Goal: Task Accomplishment & Management: Manage account settings

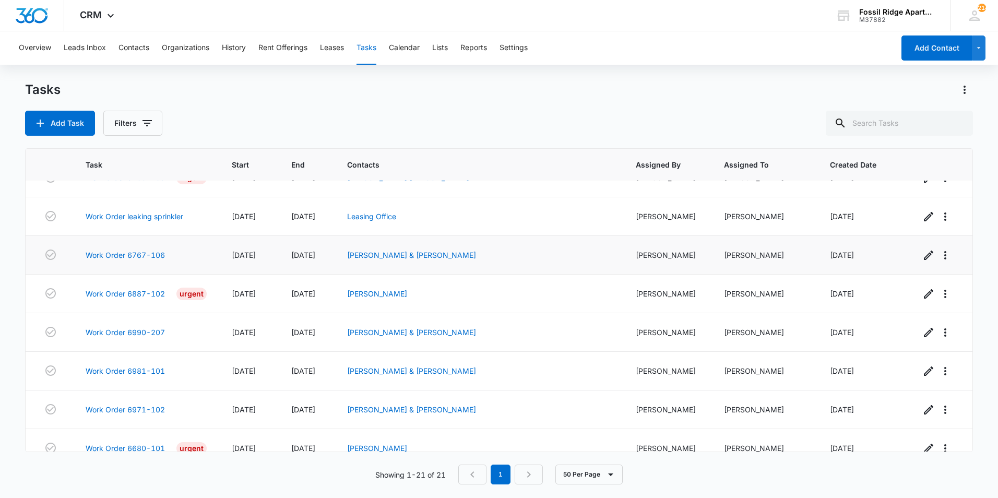
scroll to position [545, 0]
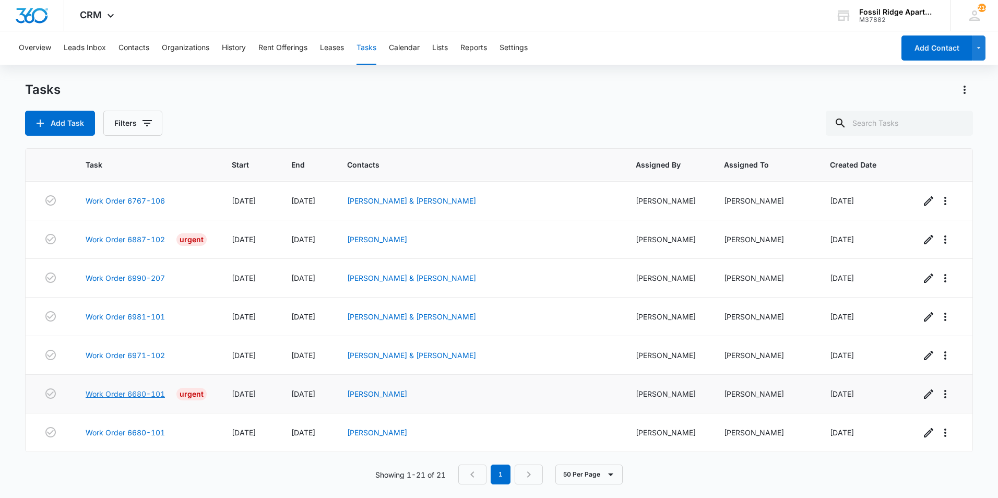
click at [141, 392] on link "Work Order 6680-101" at bounding box center [125, 393] width 79 height 11
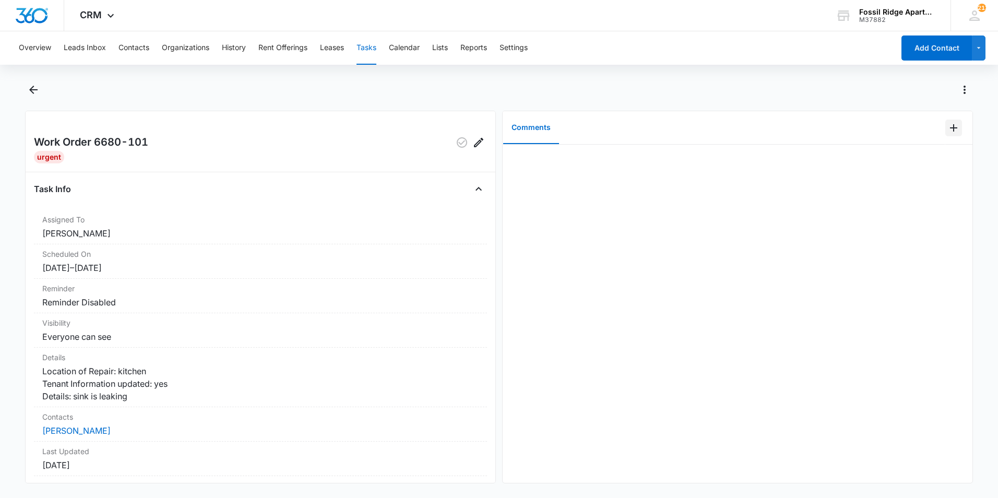
click at [947, 126] on icon "Add Comment" at bounding box center [953, 128] width 13 height 13
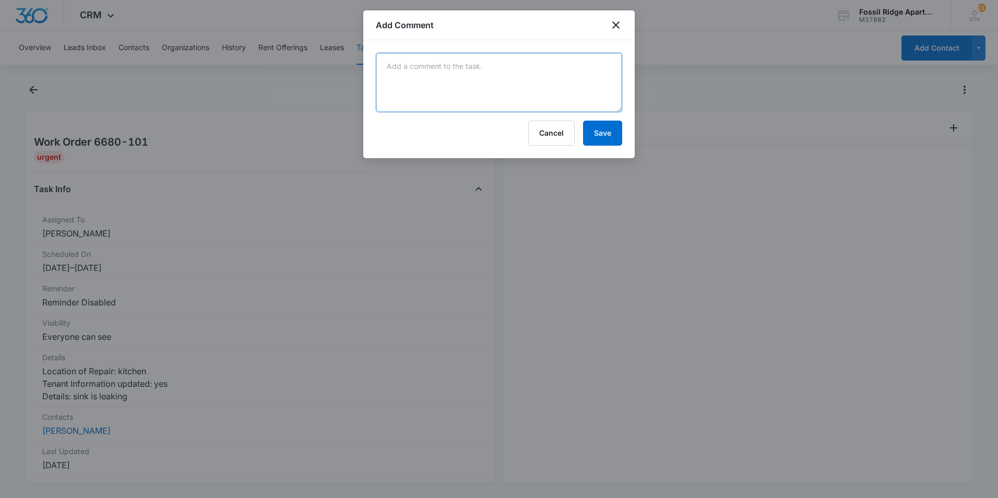
click at [476, 77] on textarea at bounding box center [499, 82] width 246 height 59
type textarea "switched the sprayer head on kitchen faucet and leak has stopped"
click at [592, 129] on button "Save" at bounding box center [602, 133] width 39 height 25
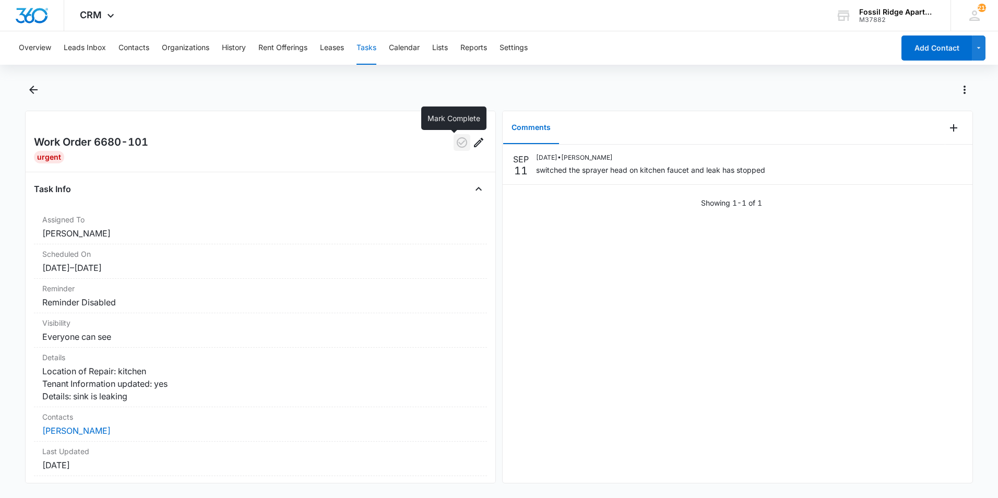
click at [457, 145] on icon "button" at bounding box center [462, 142] width 10 height 10
click at [38, 92] on icon "Back" at bounding box center [33, 89] width 13 height 13
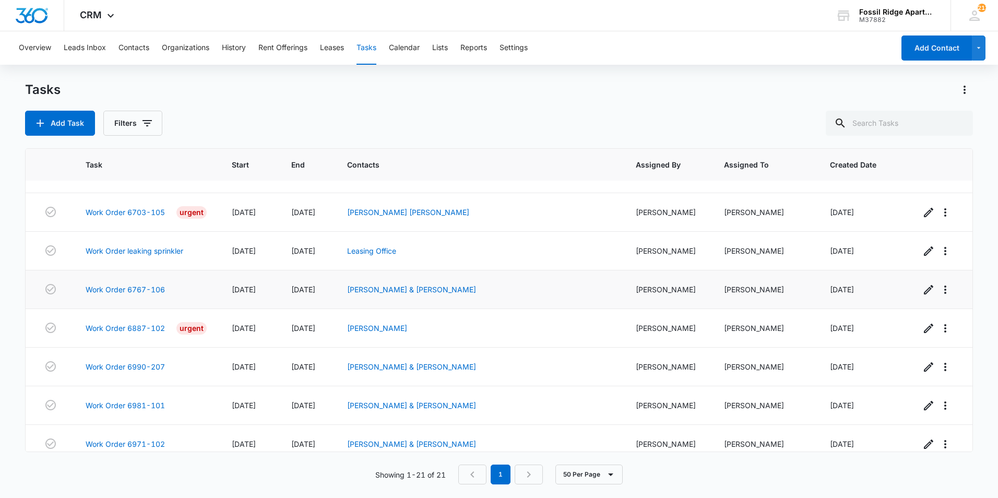
scroll to position [545, 0]
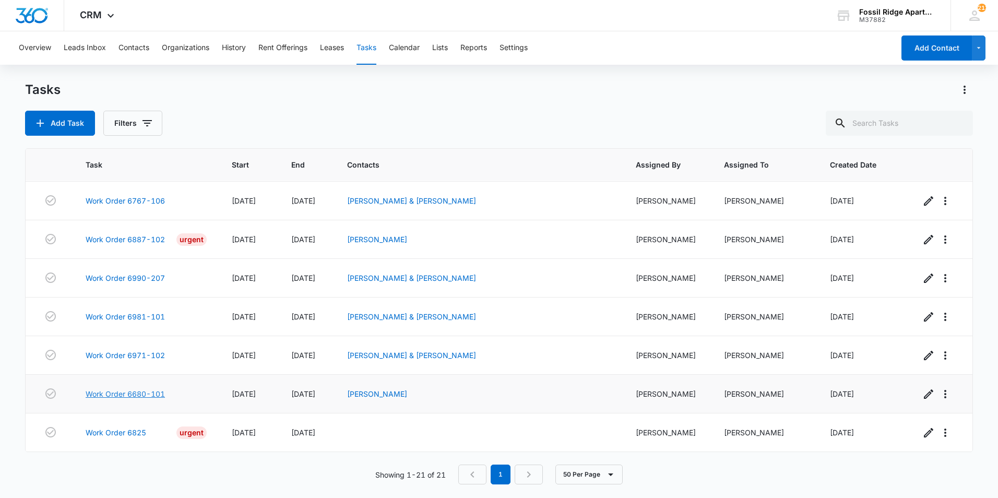
click at [139, 392] on link "Work Order 6680-101" at bounding box center [125, 393] width 79 height 11
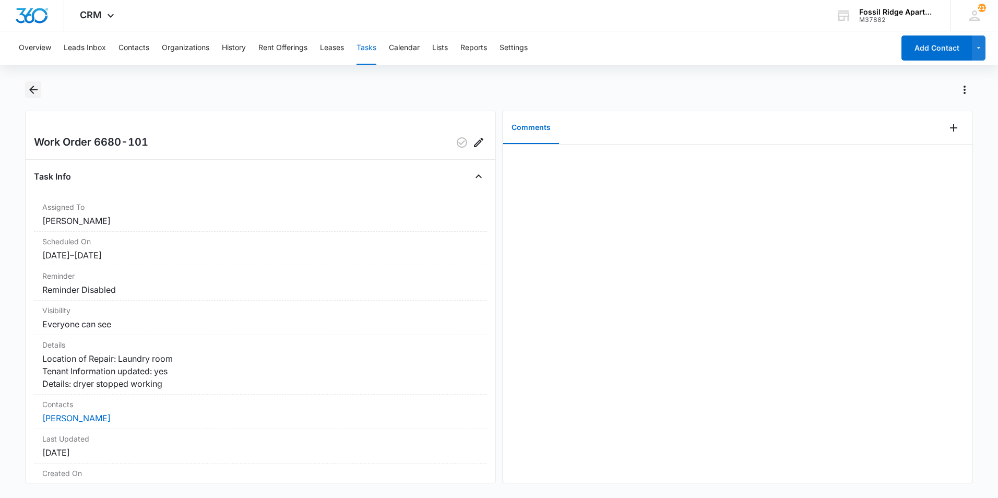
click at [34, 92] on icon "Back" at bounding box center [33, 89] width 13 height 13
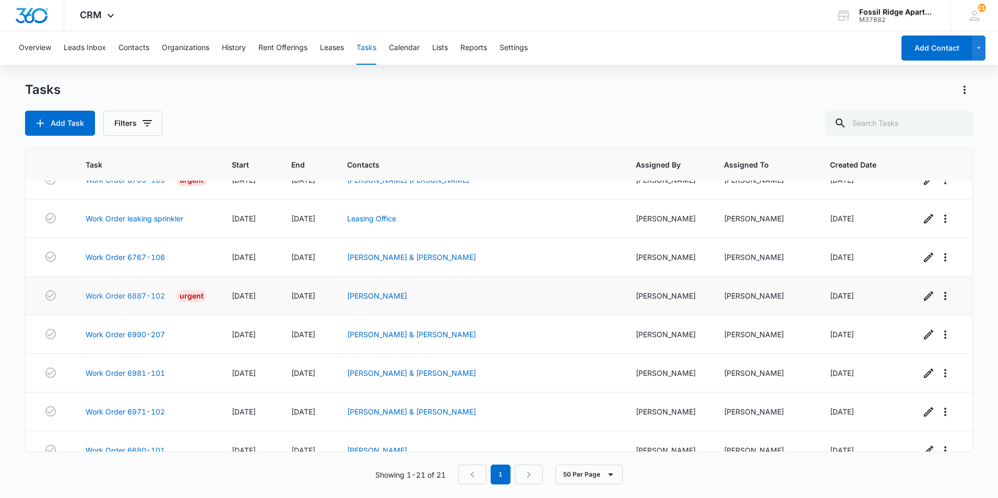
scroll to position [545, 0]
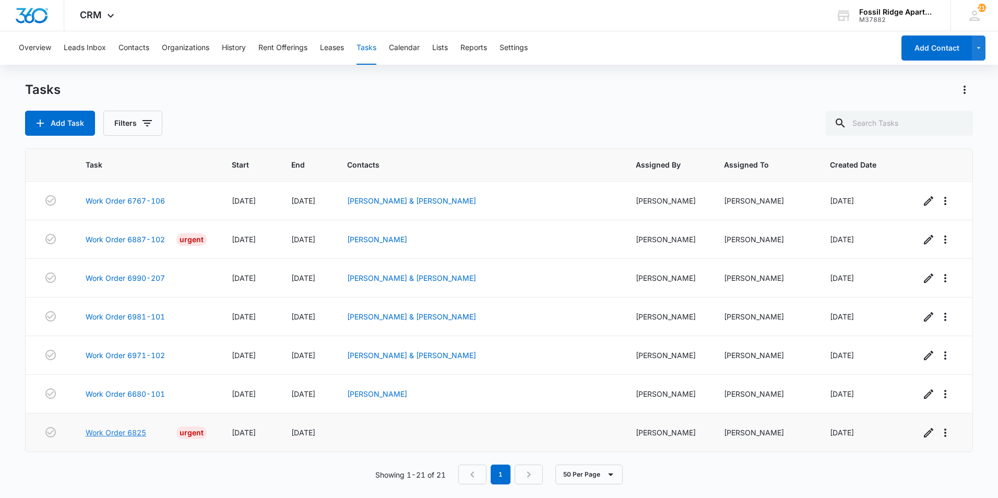
click at [125, 430] on link "Work Order 6825" at bounding box center [116, 432] width 61 height 11
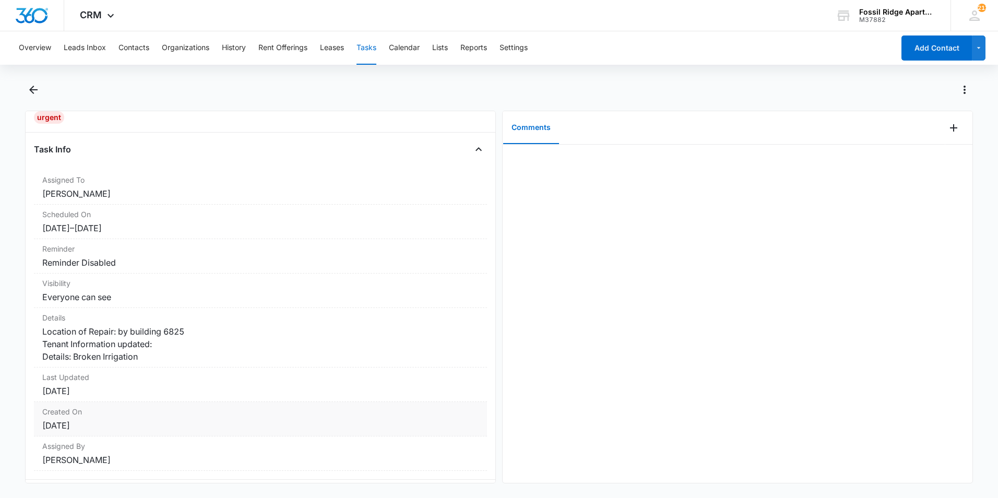
scroll to position [78, 0]
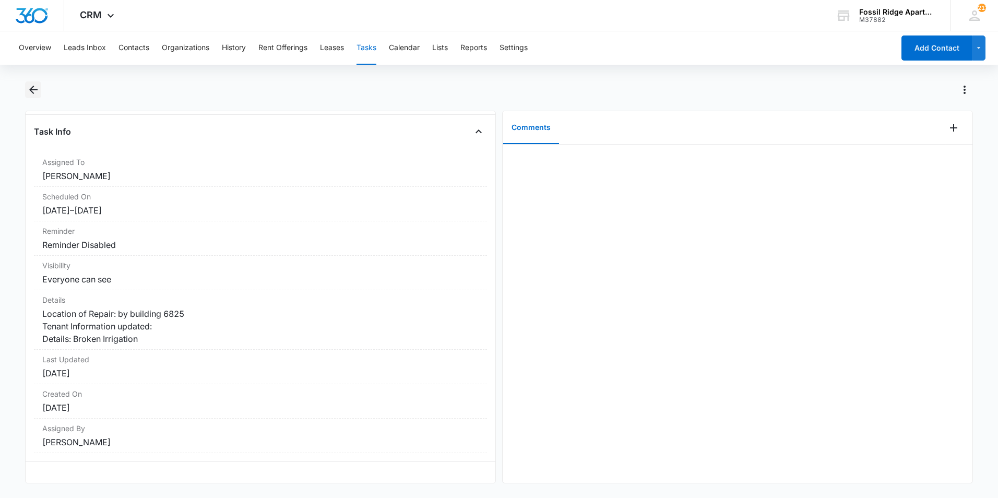
click at [35, 88] on icon "Back" at bounding box center [33, 89] width 13 height 13
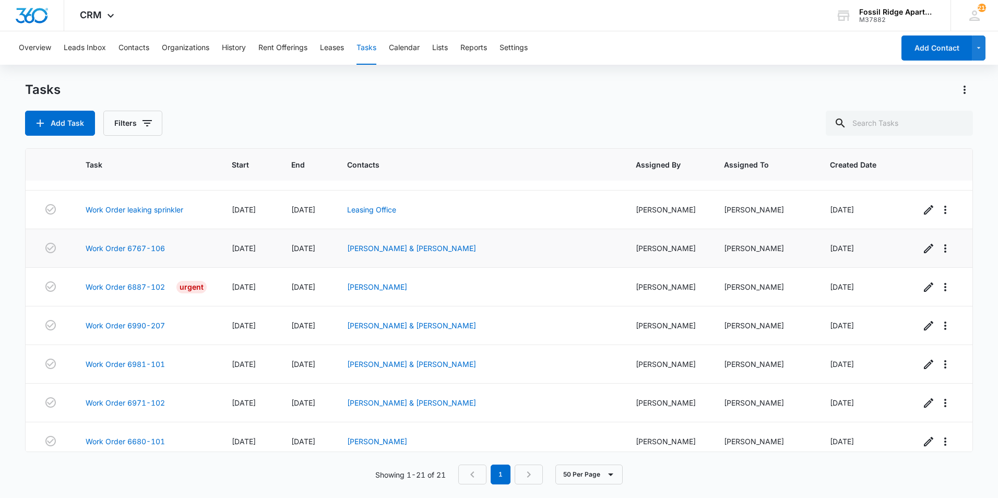
scroll to position [545, 0]
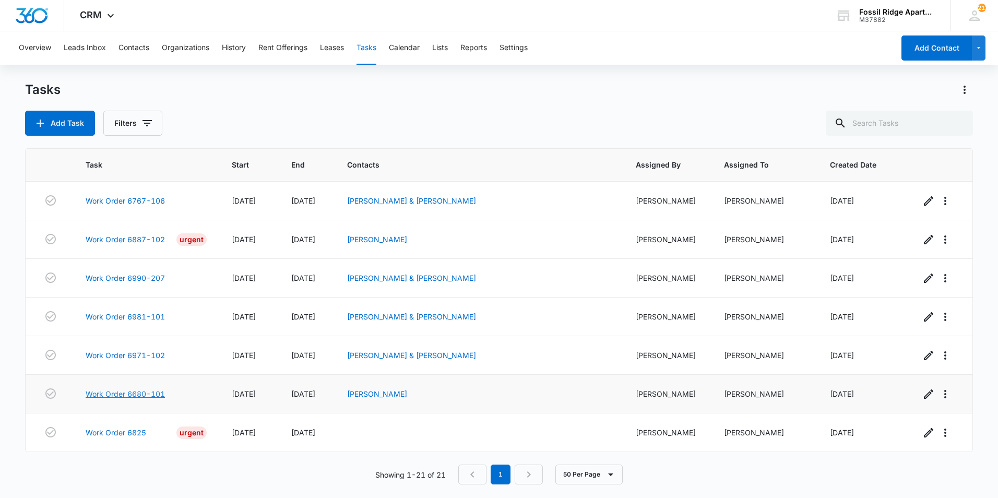
click at [144, 392] on link "Work Order 6680-101" at bounding box center [125, 393] width 79 height 11
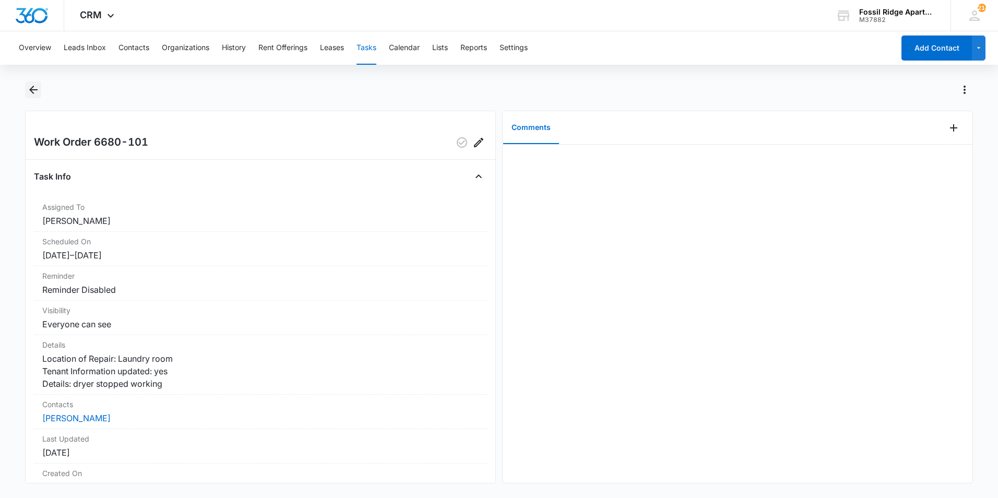
click at [30, 86] on icon "Back" at bounding box center [33, 89] width 13 height 13
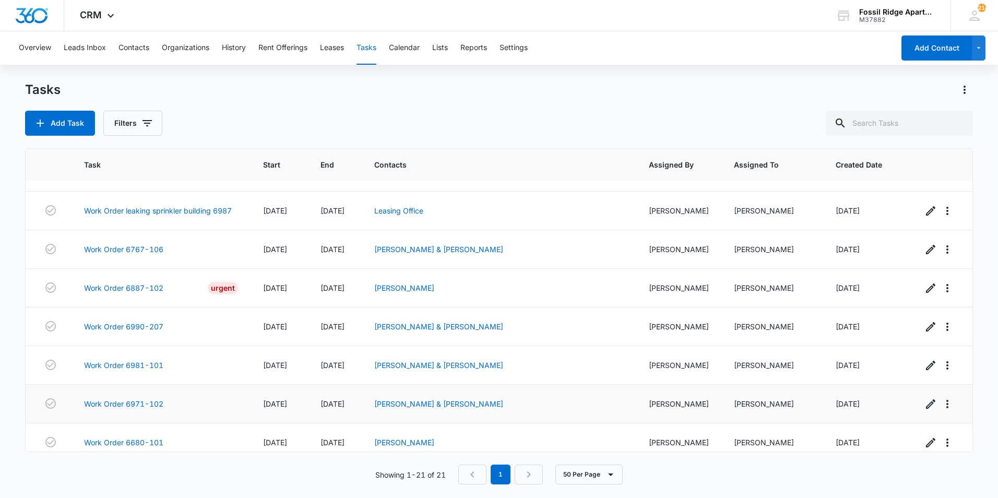
scroll to position [545, 0]
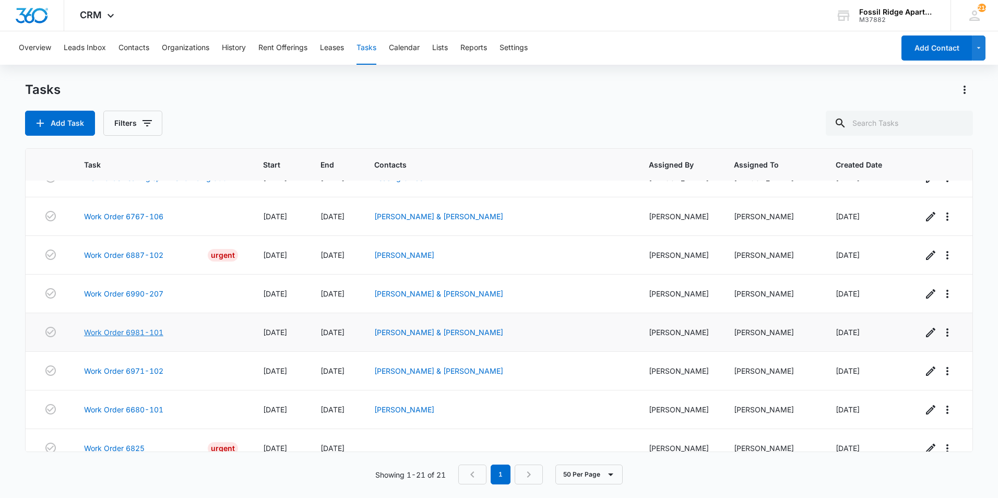
click at [139, 327] on link "Work Order 6981-101" at bounding box center [123, 332] width 79 height 11
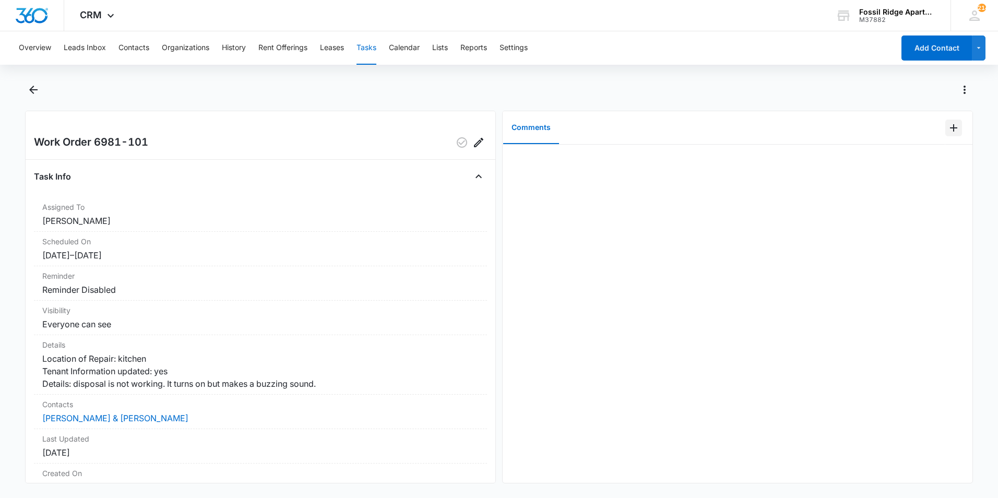
click at [950, 129] on icon "Add Comment" at bounding box center [953, 128] width 13 height 13
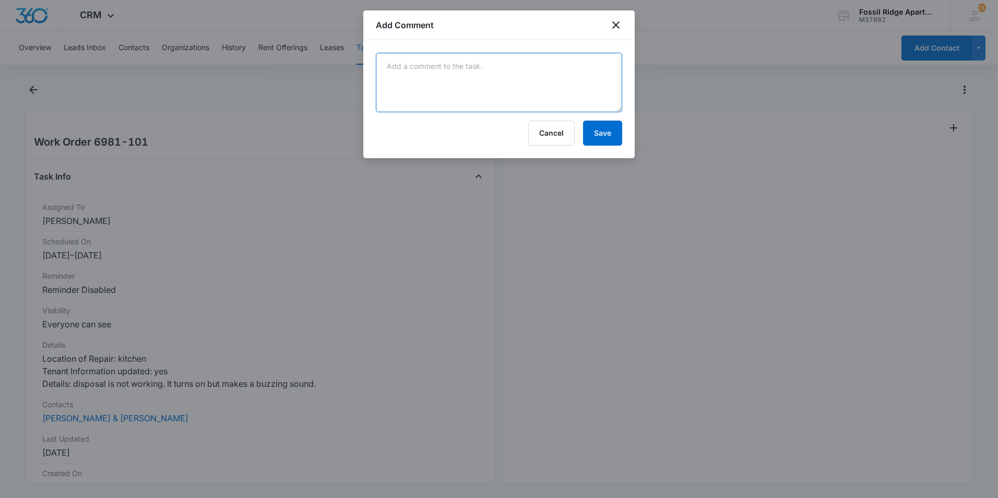
click at [425, 80] on textarea at bounding box center [499, 82] width 246 height 59
type textarea "c"
type textarea "Cleared the blockage in the disposal and reset it. Disposal works properly now."
click at [599, 139] on button "Save" at bounding box center [602, 133] width 39 height 25
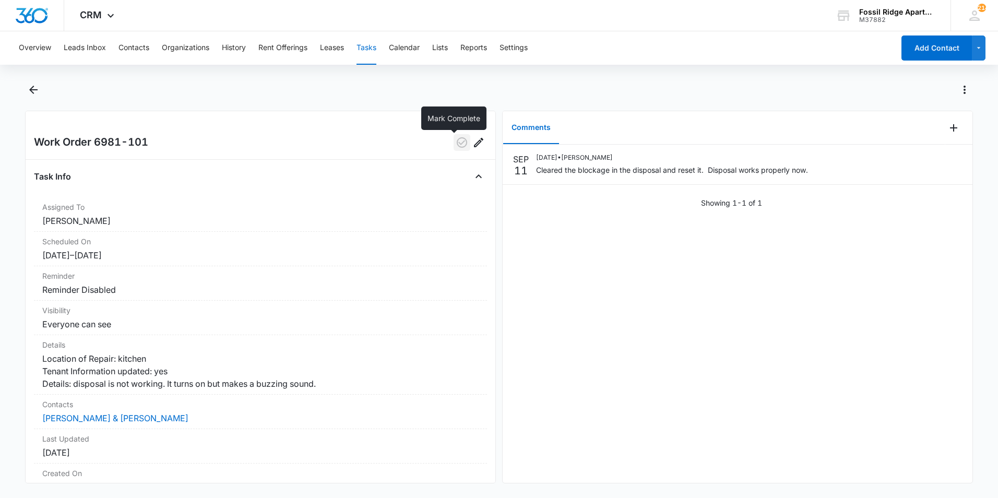
click at [456, 143] on icon "button" at bounding box center [461, 142] width 13 height 13
click at [36, 92] on icon "Back" at bounding box center [33, 89] width 13 height 13
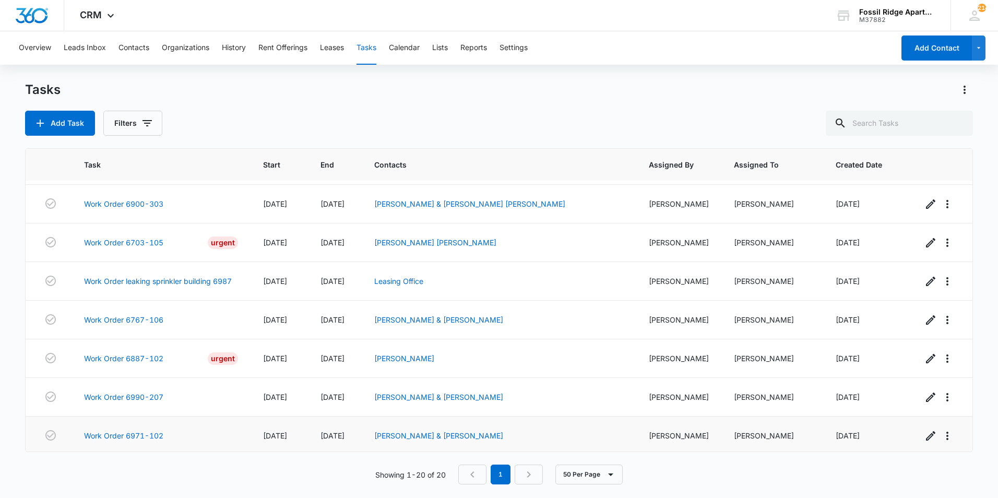
scroll to position [506, 0]
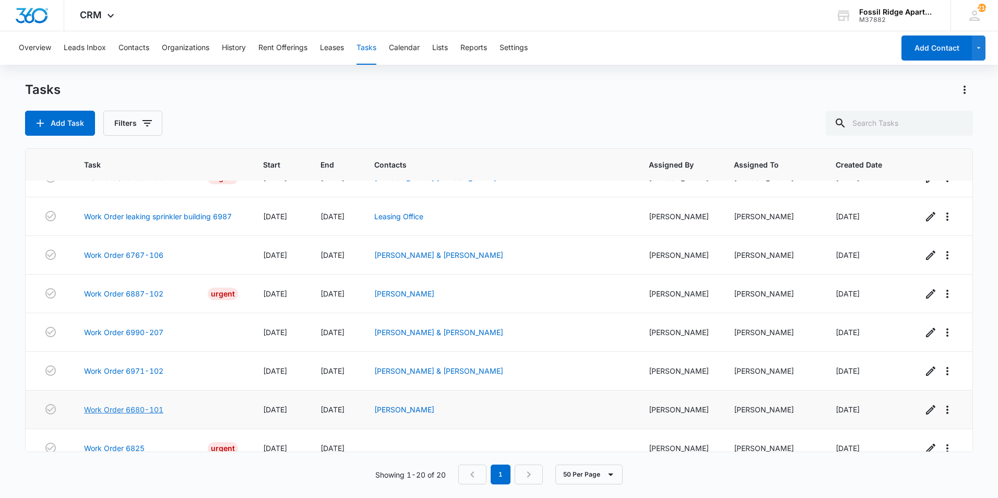
click at [129, 404] on link "Work Order 6680-101" at bounding box center [123, 409] width 79 height 11
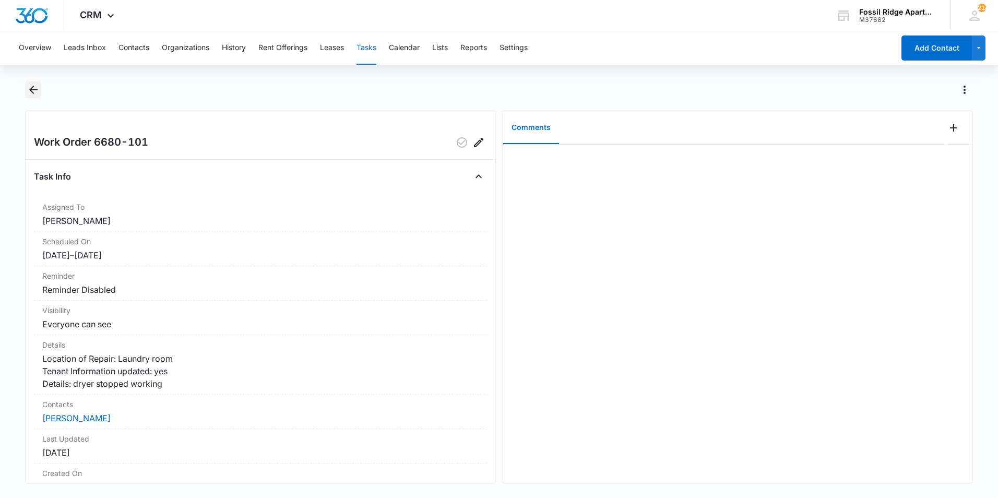
click at [38, 85] on icon "Back" at bounding box center [33, 89] width 13 height 13
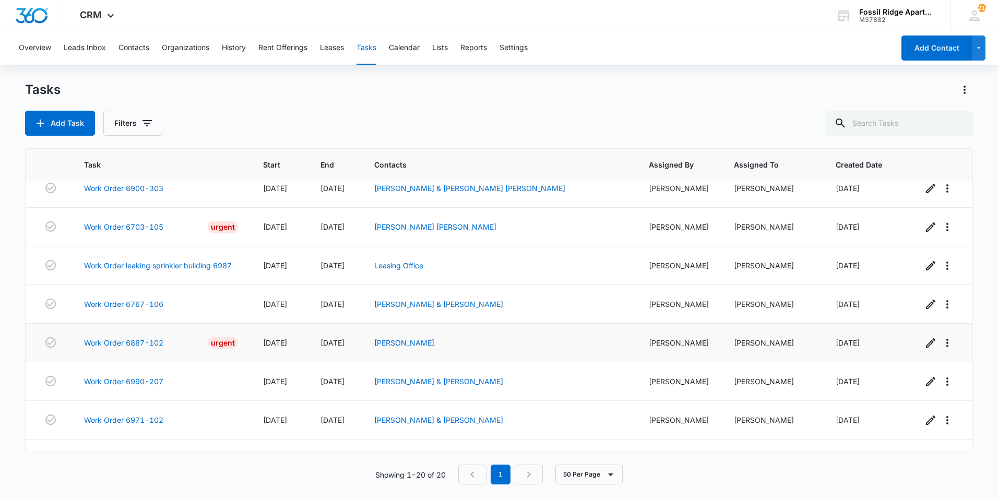
scroll to position [506, 0]
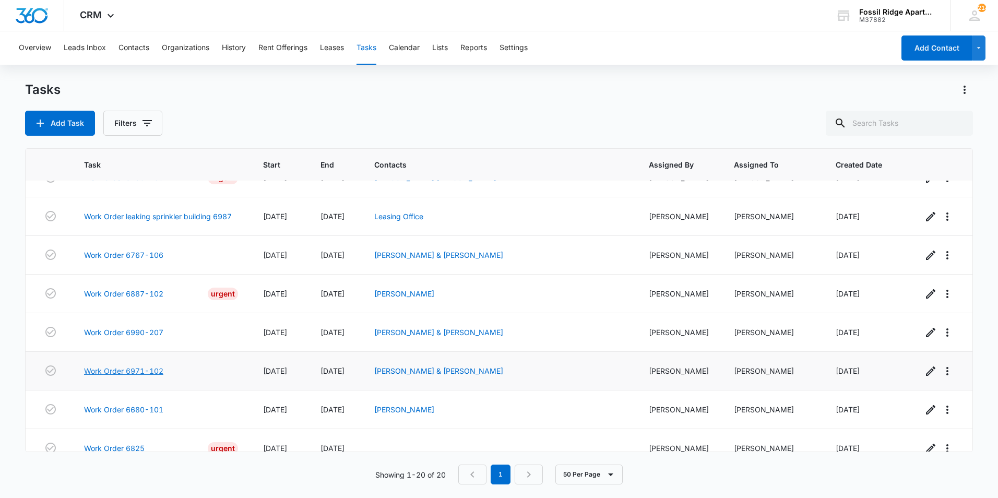
click at [123, 365] on link "Work Order 6971-102" at bounding box center [123, 370] width 79 height 11
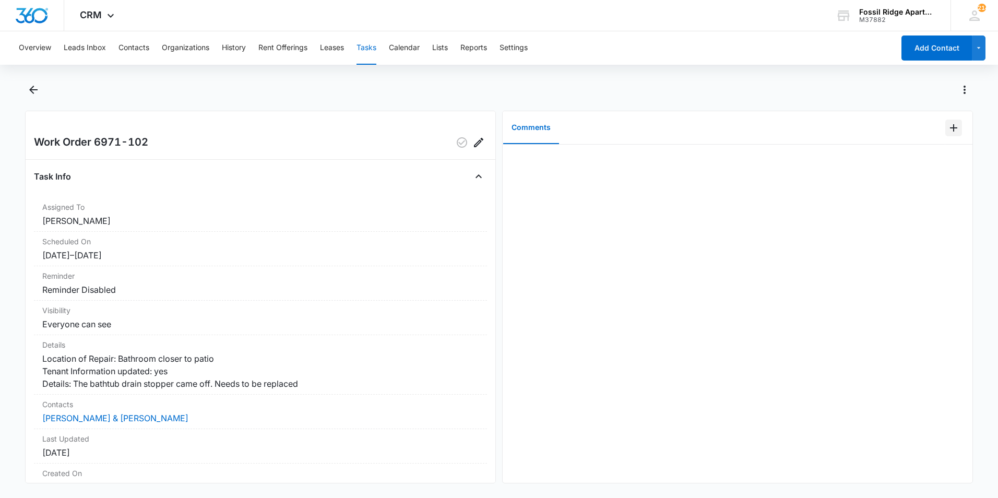
click at [949, 130] on icon "Add Comment" at bounding box center [953, 128] width 13 height 13
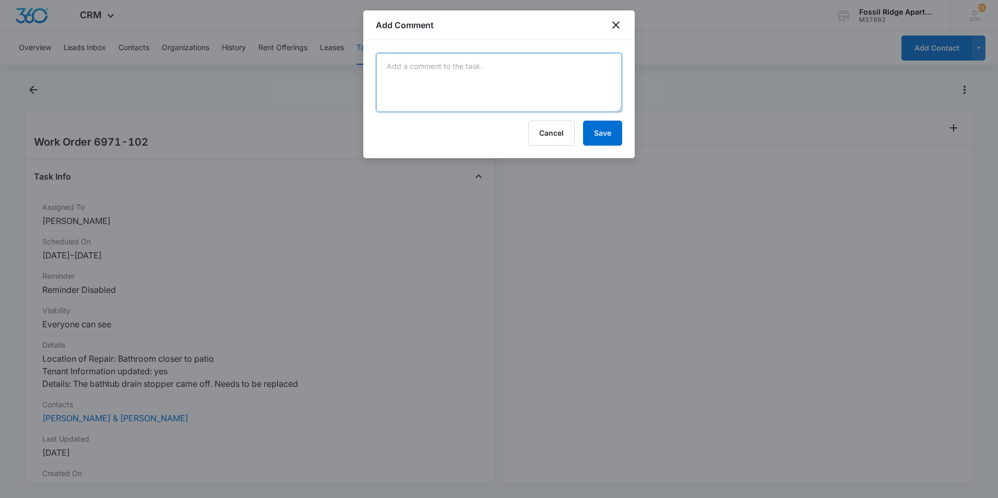
click at [512, 91] on textarea at bounding box center [499, 82] width 246 height 59
type textarea "It was not the drain stopper. It was the diverter. I replaced the diverter and …"
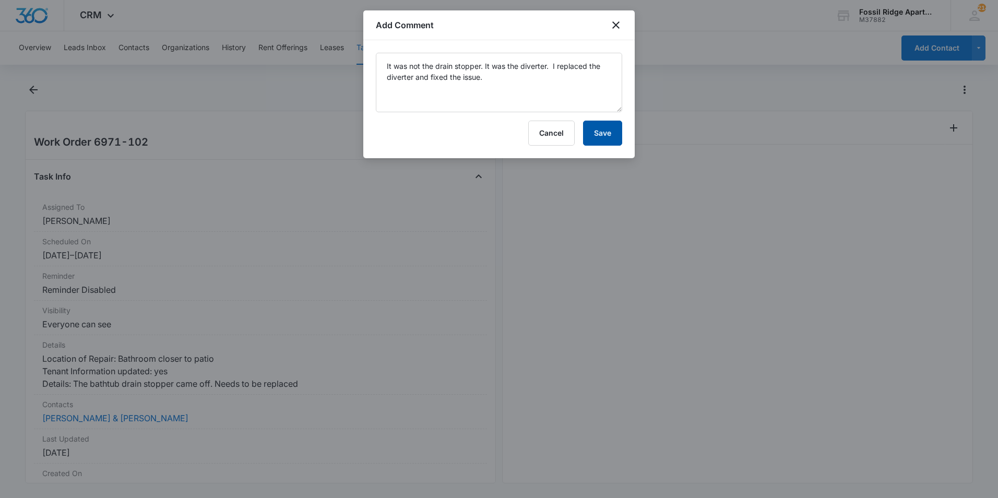
click at [604, 138] on button "Save" at bounding box center [602, 133] width 39 height 25
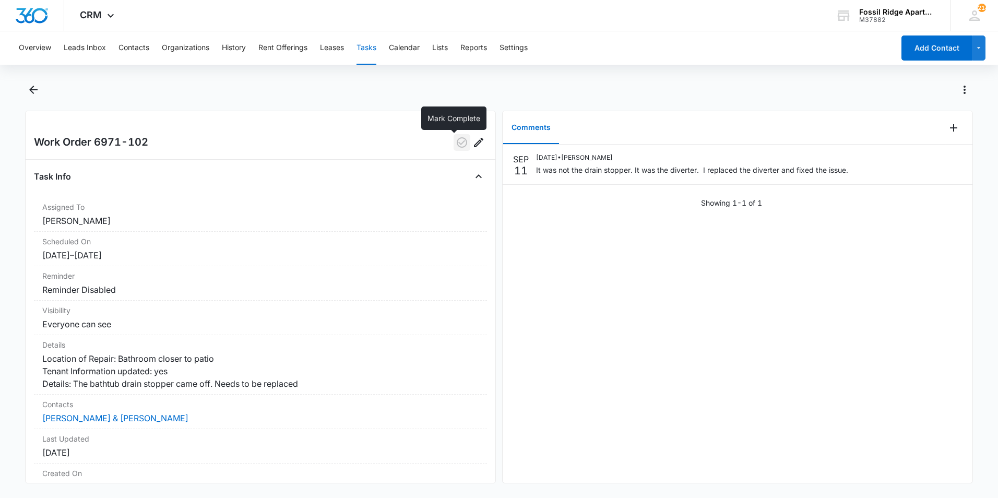
click at [455, 140] on icon "button" at bounding box center [461, 142] width 13 height 13
click at [37, 87] on icon "Back" at bounding box center [33, 89] width 13 height 13
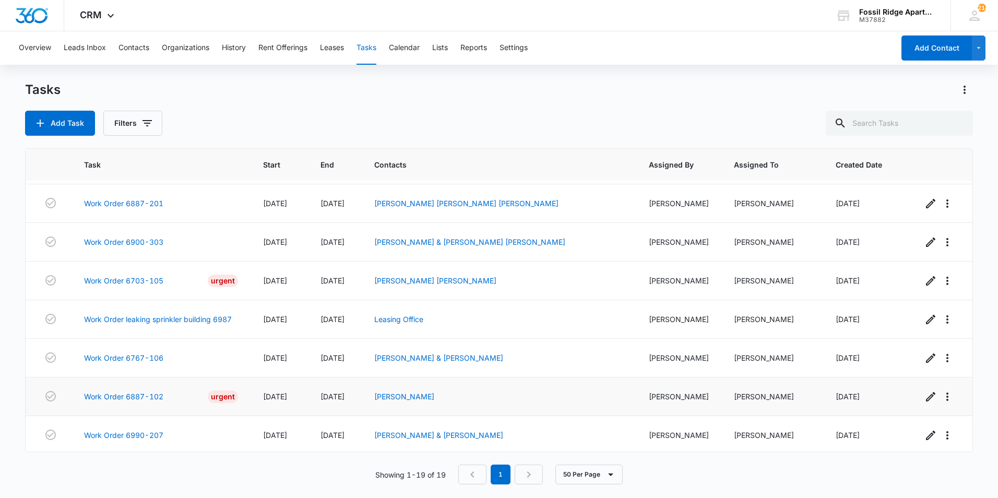
scroll to position [467, 0]
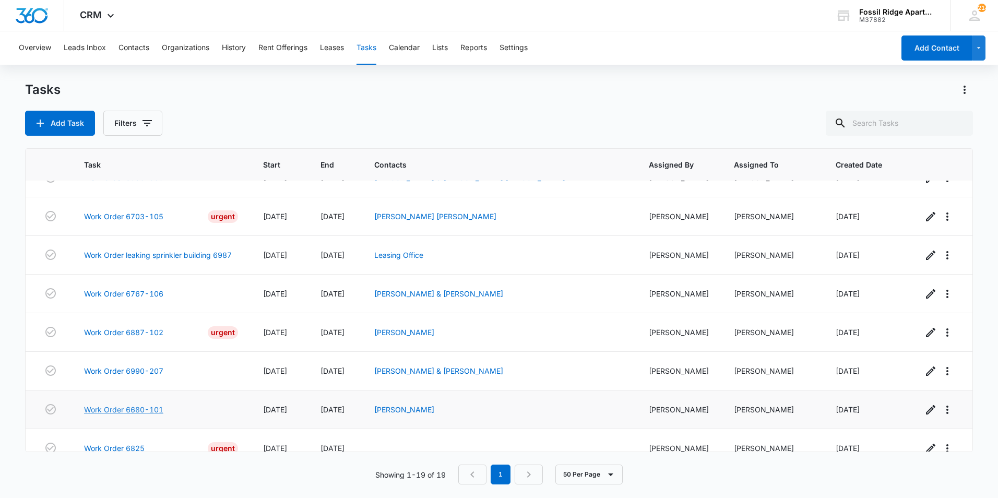
click at [141, 404] on link "Work Order 6680-101" at bounding box center [123, 409] width 79 height 11
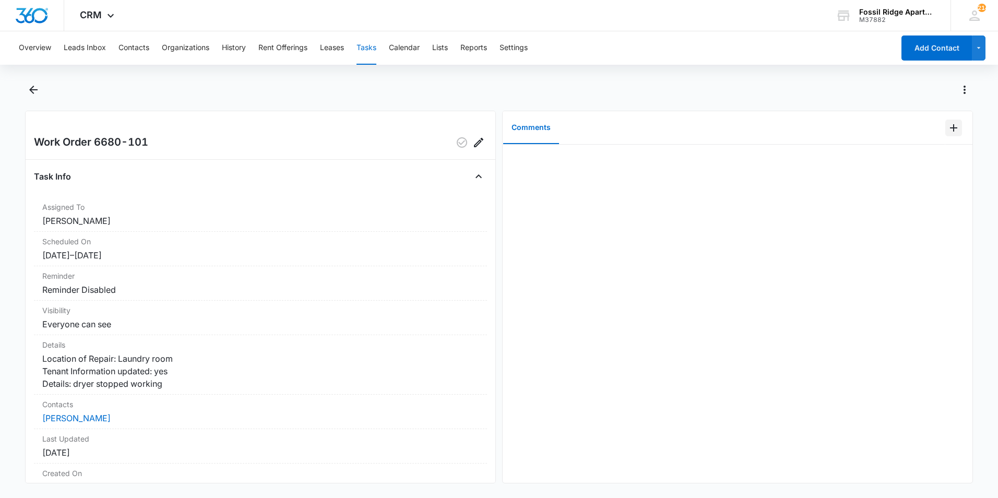
click at [947, 129] on icon "Add Comment" at bounding box center [953, 128] width 13 height 13
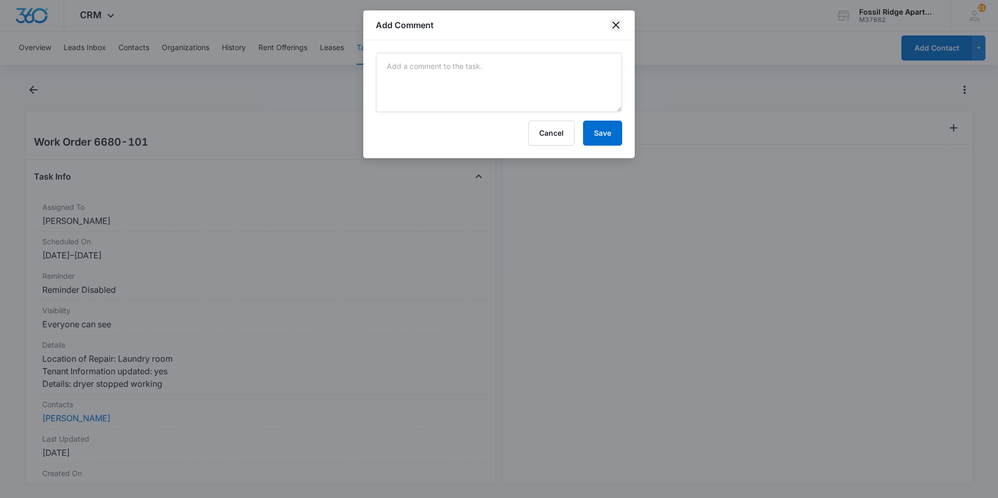
click at [616, 27] on icon "close" at bounding box center [615, 25] width 13 height 13
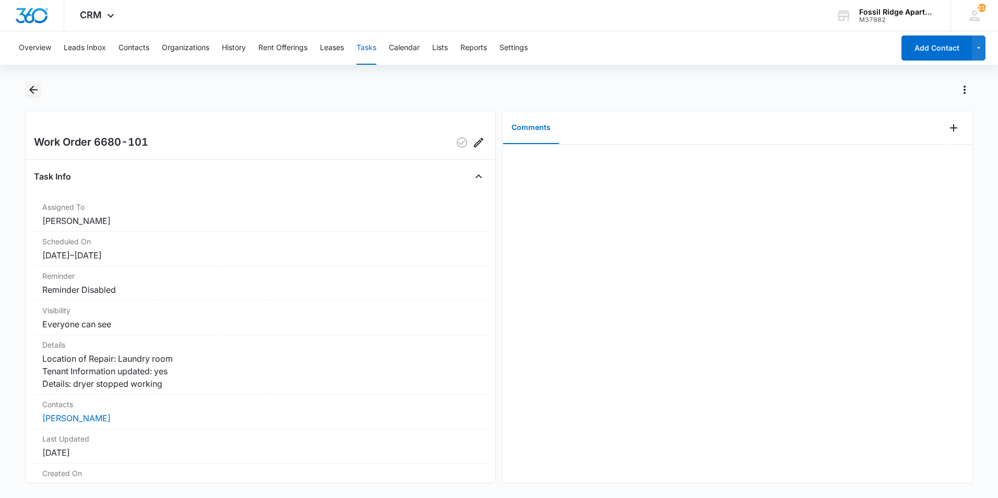
click at [29, 87] on icon "Back" at bounding box center [33, 89] width 13 height 13
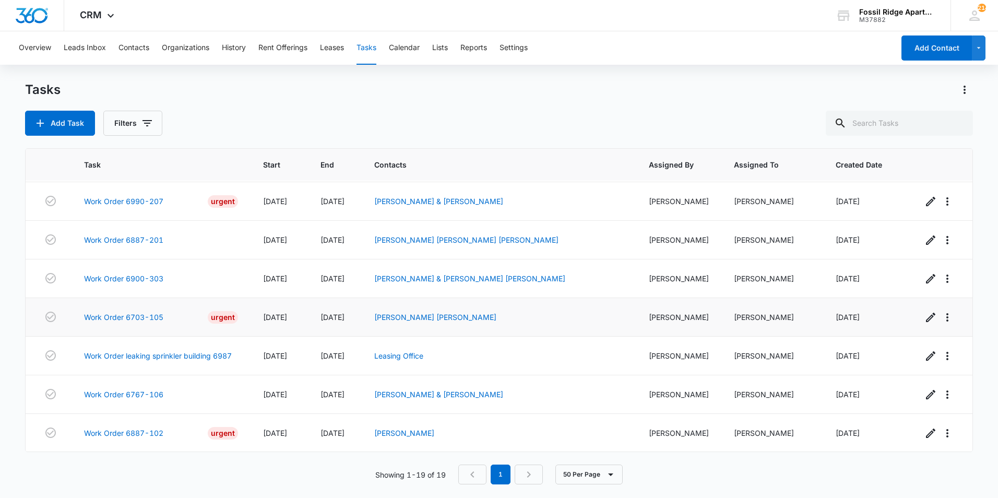
scroll to position [467, 0]
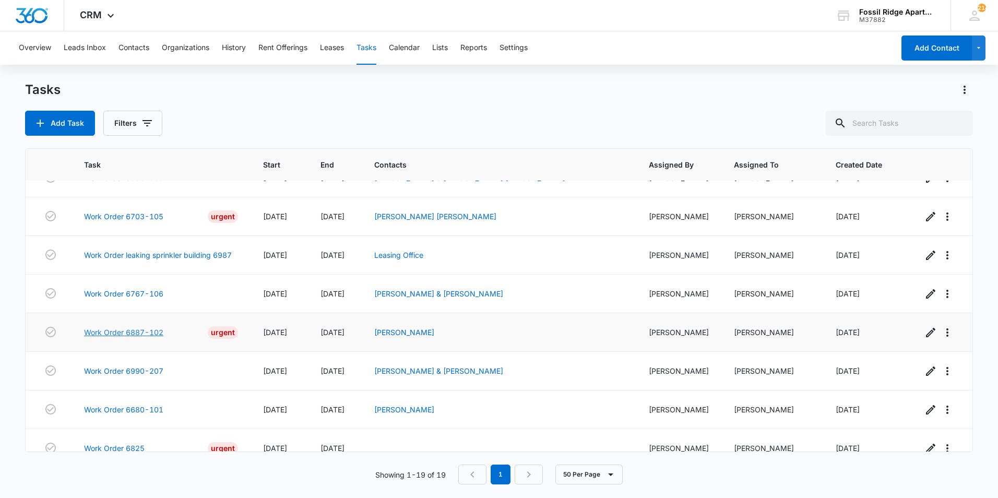
click at [128, 327] on link "Work Order 6887-102" at bounding box center [123, 332] width 79 height 11
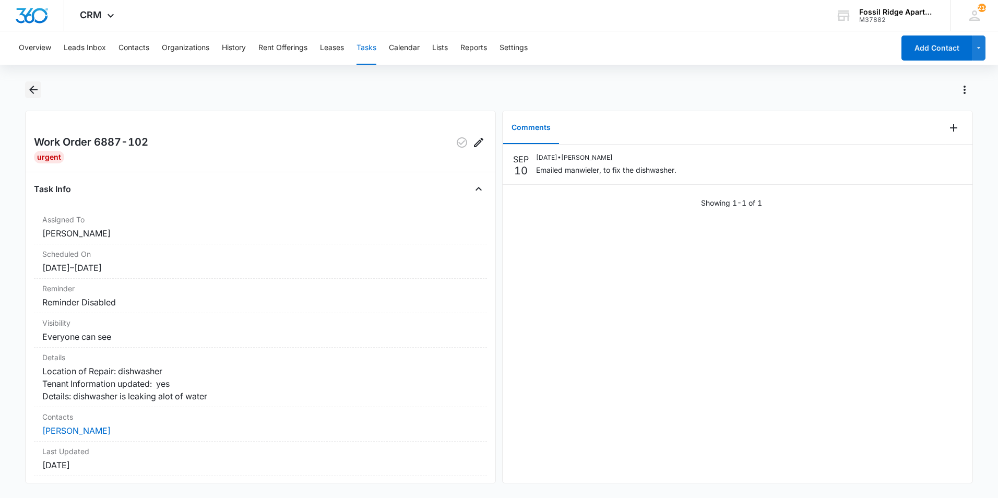
click at [32, 95] on icon "Back" at bounding box center [33, 89] width 13 height 13
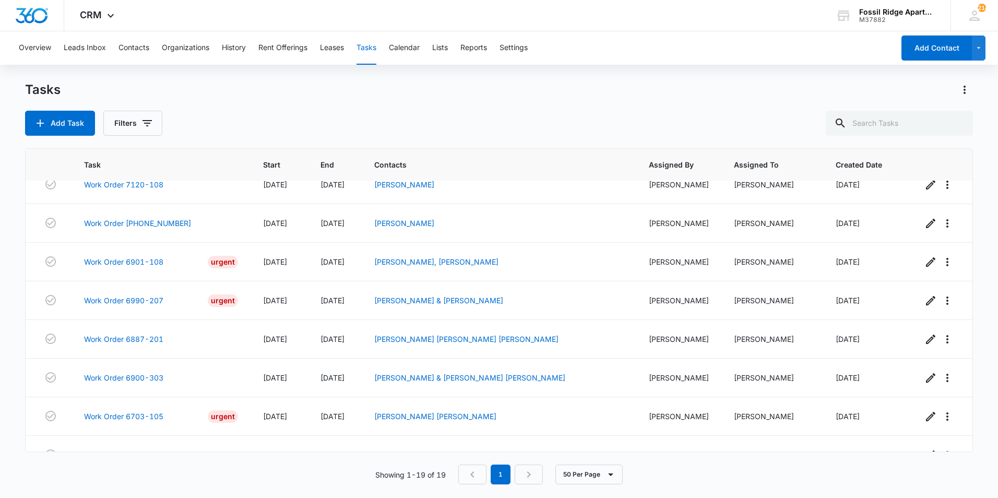
scroll to position [467, 0]
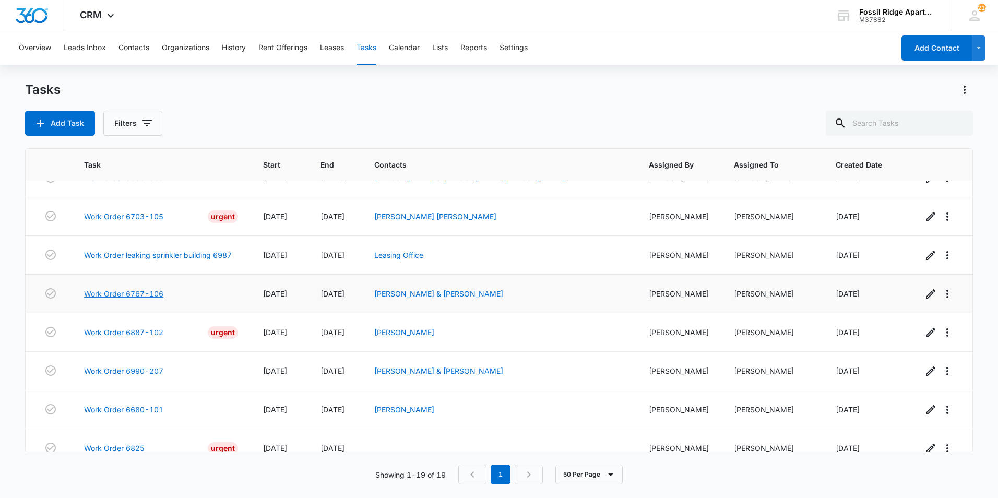
click at [127, 288] on link "Work Order 6767-106" at bounding box center [123, 293] width 79 height 11
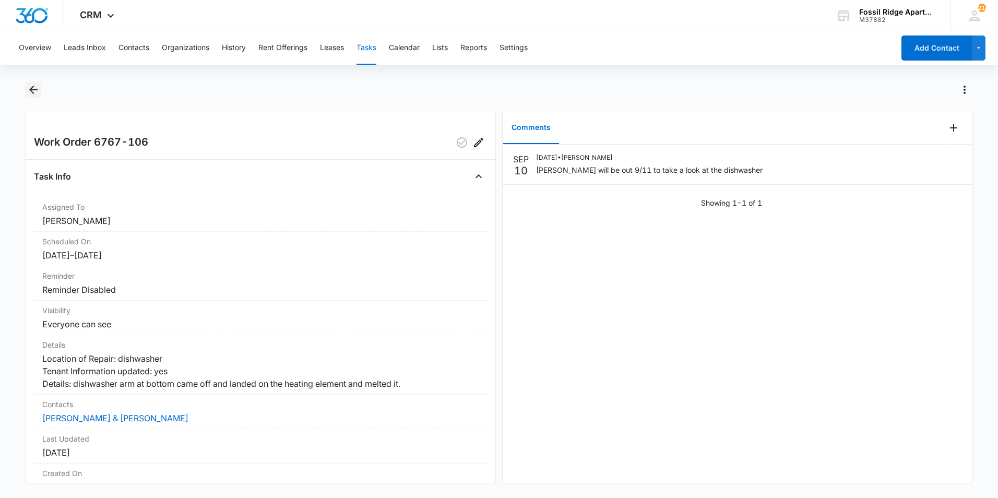
click at [30, 89] on icon "Back" at bounding box center [33, 90] width 8 height 8
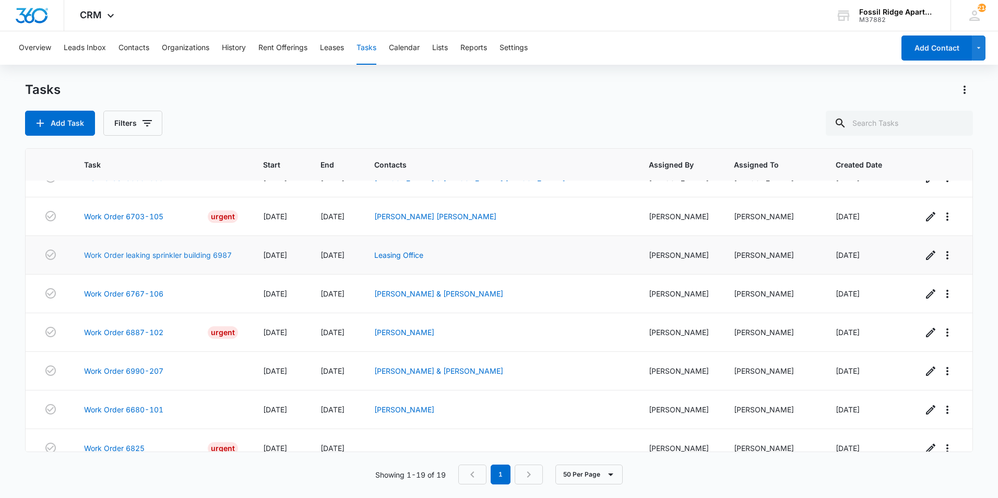
scroll to position [415, 0]
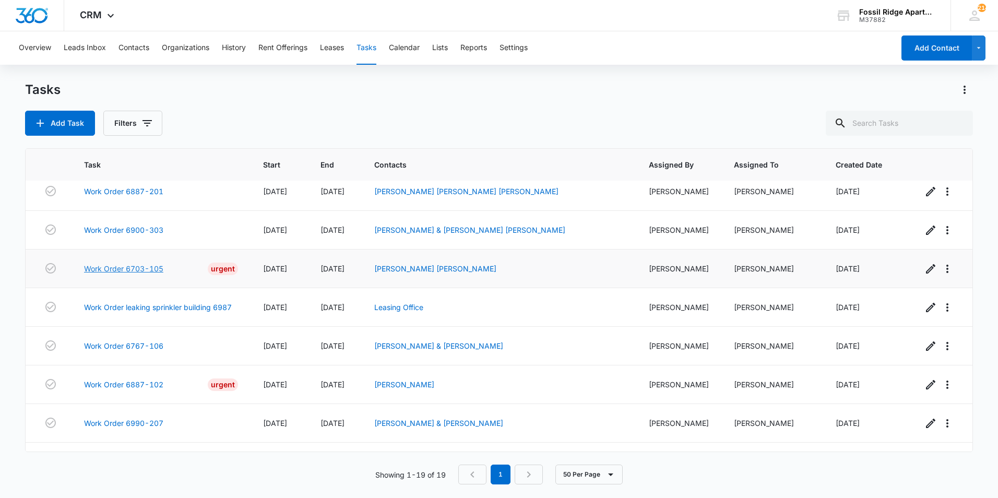
click at [142, 263] on link "Work Order 6703-105" at bounding box center [123, 268] width 79 height 11
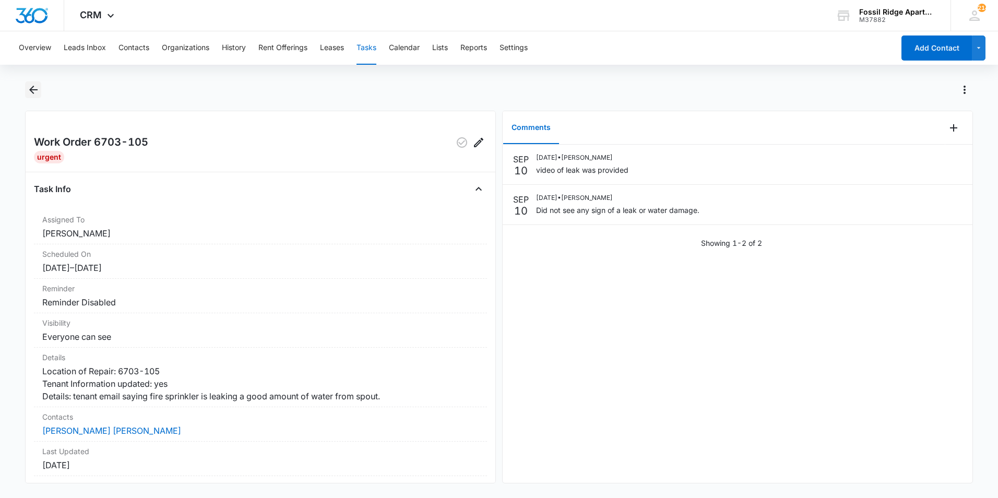
click at [30, 91] on icon "Back" at bounding box center [33, 89] width 13 height 13
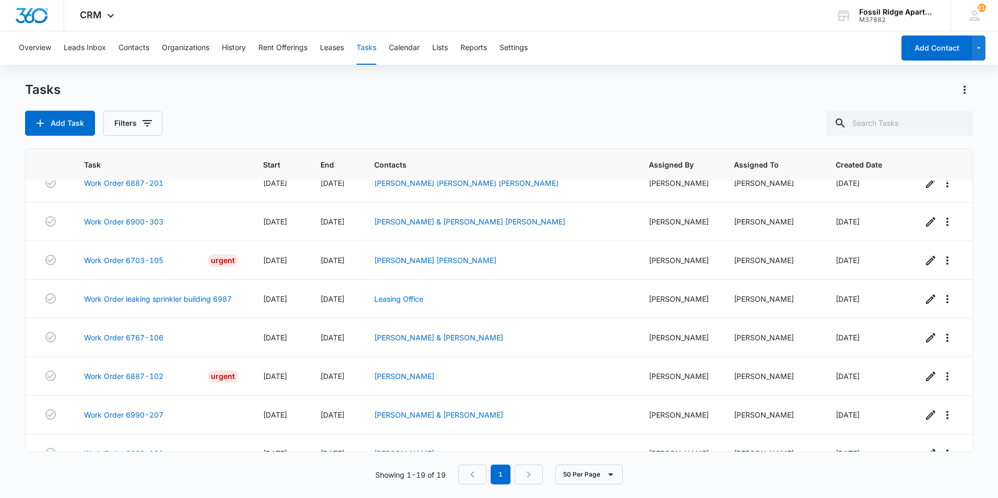
scroll to position [311, 0]
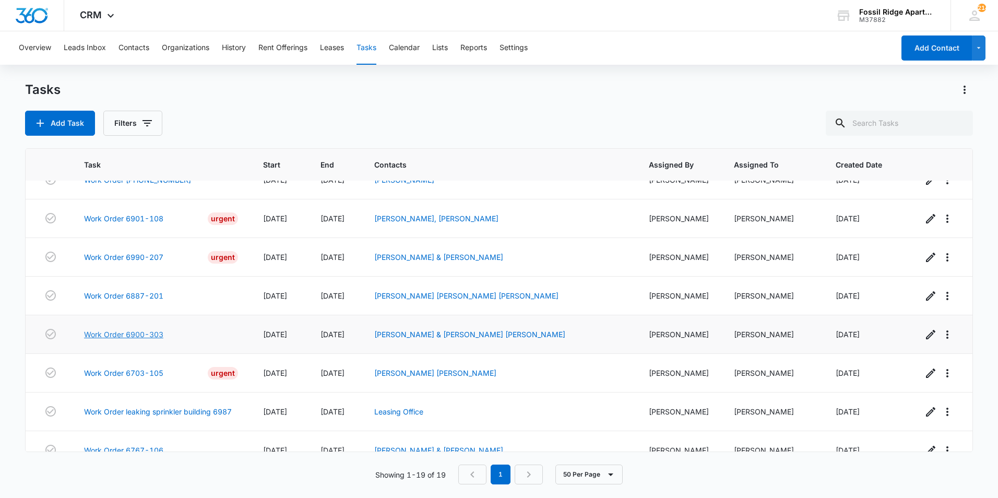
click at [144, 329] on link "Work Order 6900-303" at bounding box center [123, 334] width 79 height 11
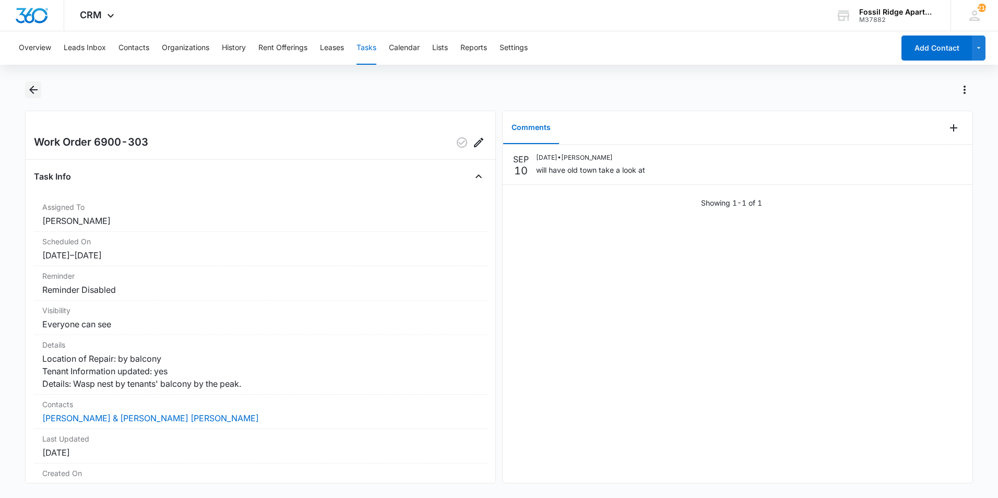
click at [37, 94] on icon "Back" at bounding box center [33, 89] width 13 height 13
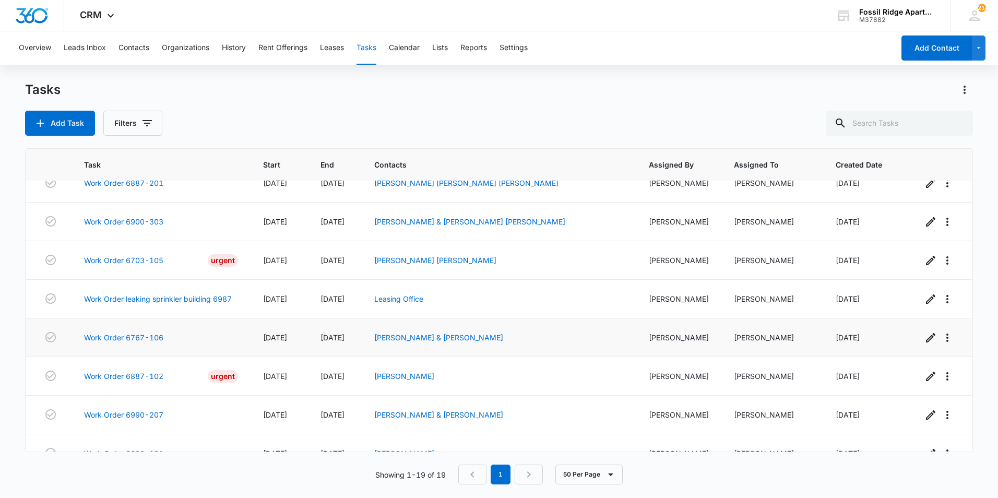
scroll to position [467, 0]
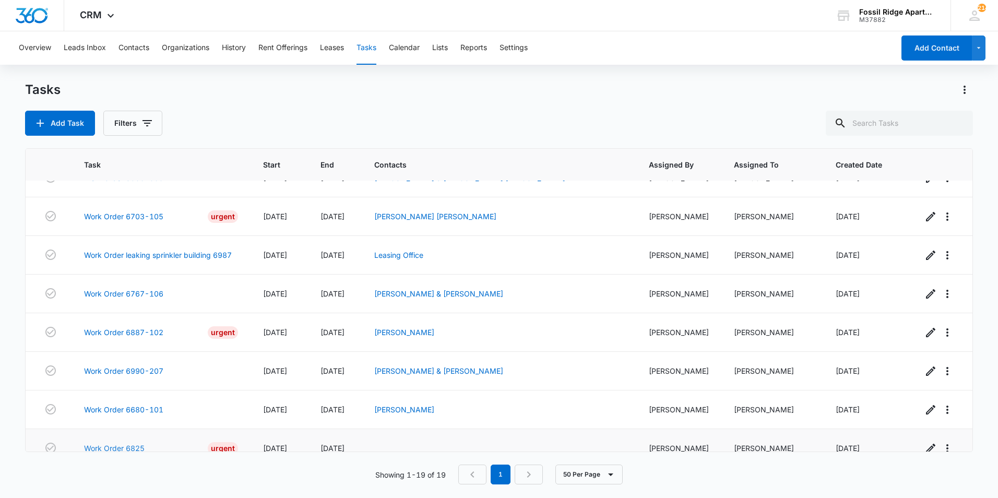
click at [132, 442] on link "Work Order 6825" at bounding box center [114, 447] width 61 height 11
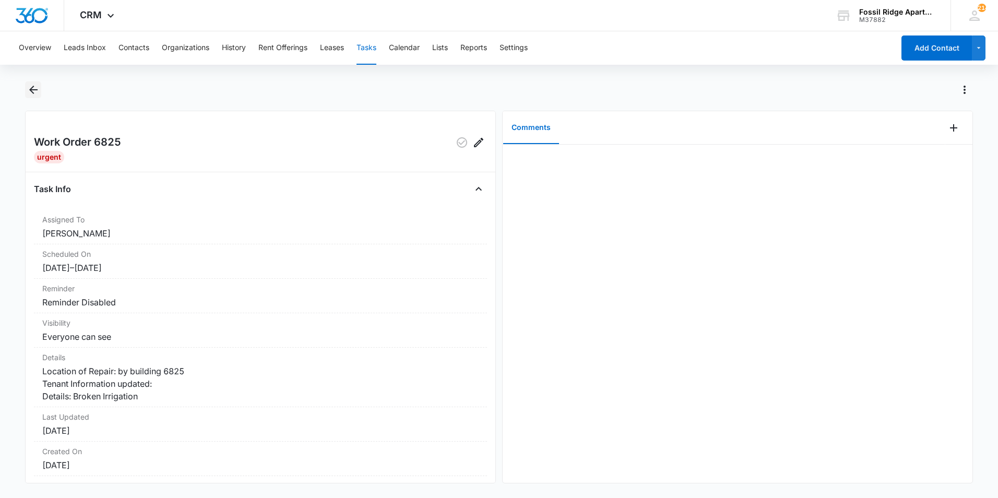
click at [26, 88] on button "Back" at bounding box center [33, 89] width 16 height 17
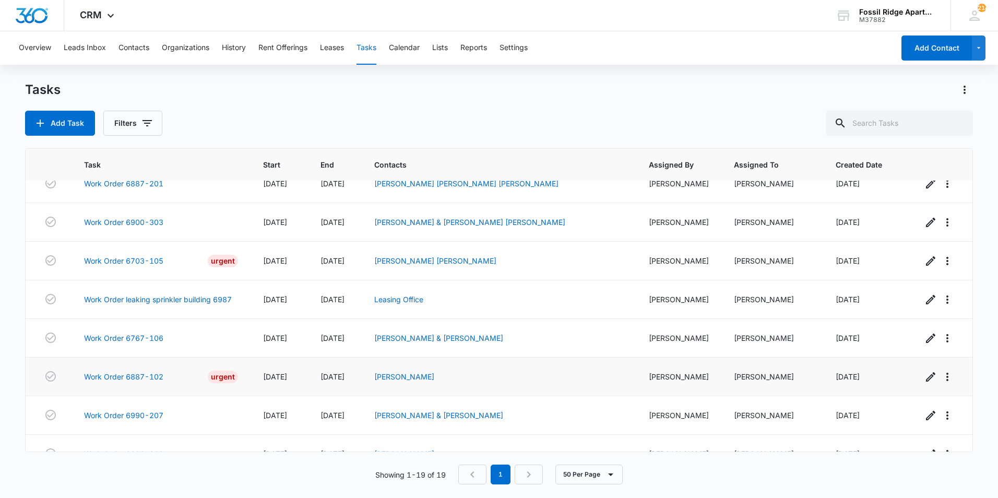
scroll to position [467, 0]
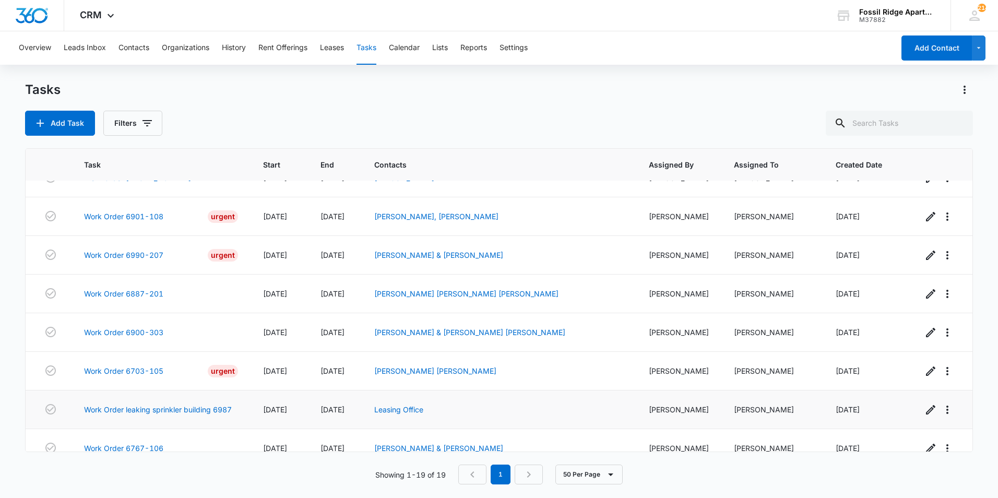
scroll to position [467, 0]
